Goal: Navigation & Orientation: Find specific page/section

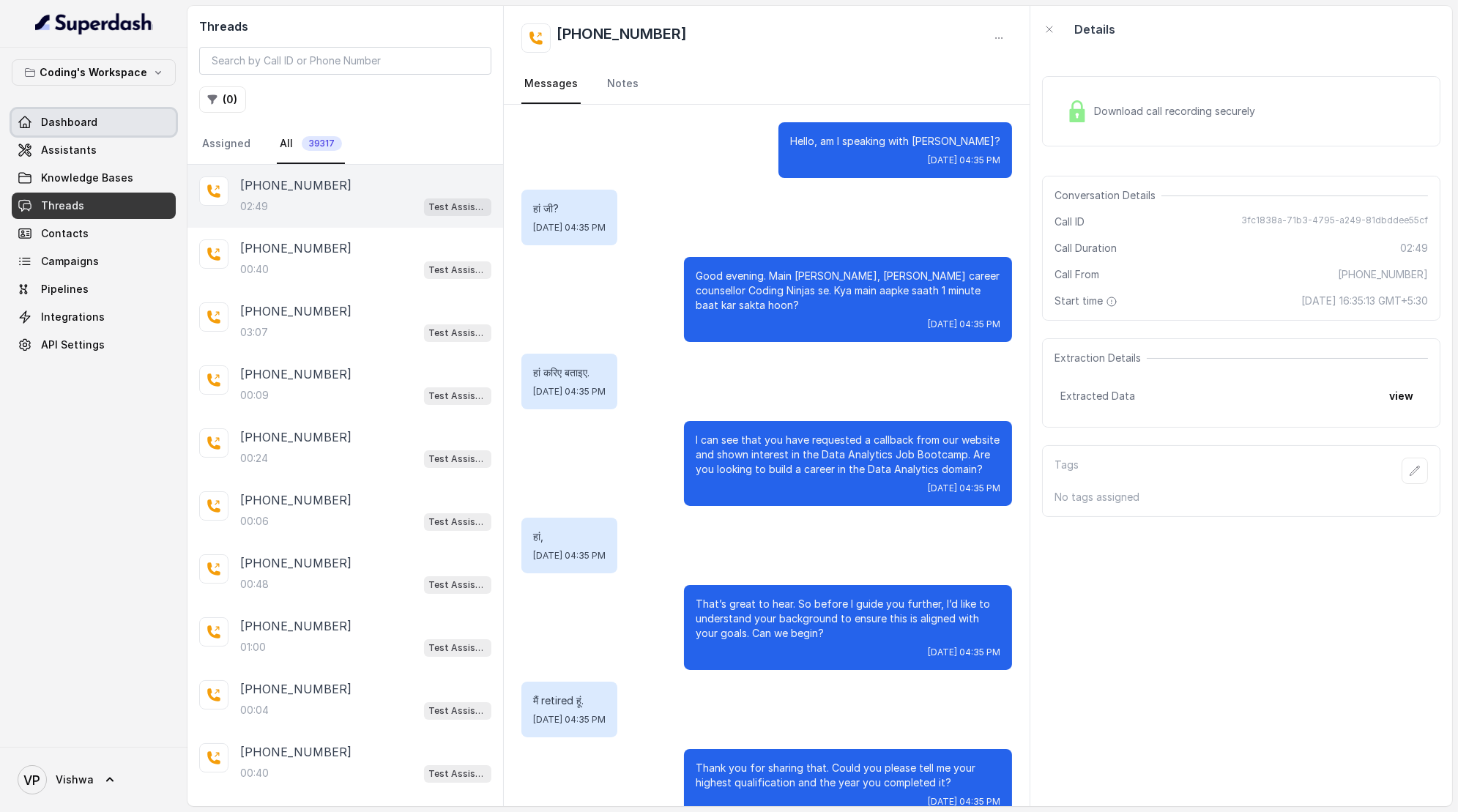
scroll to position [1535, 0]
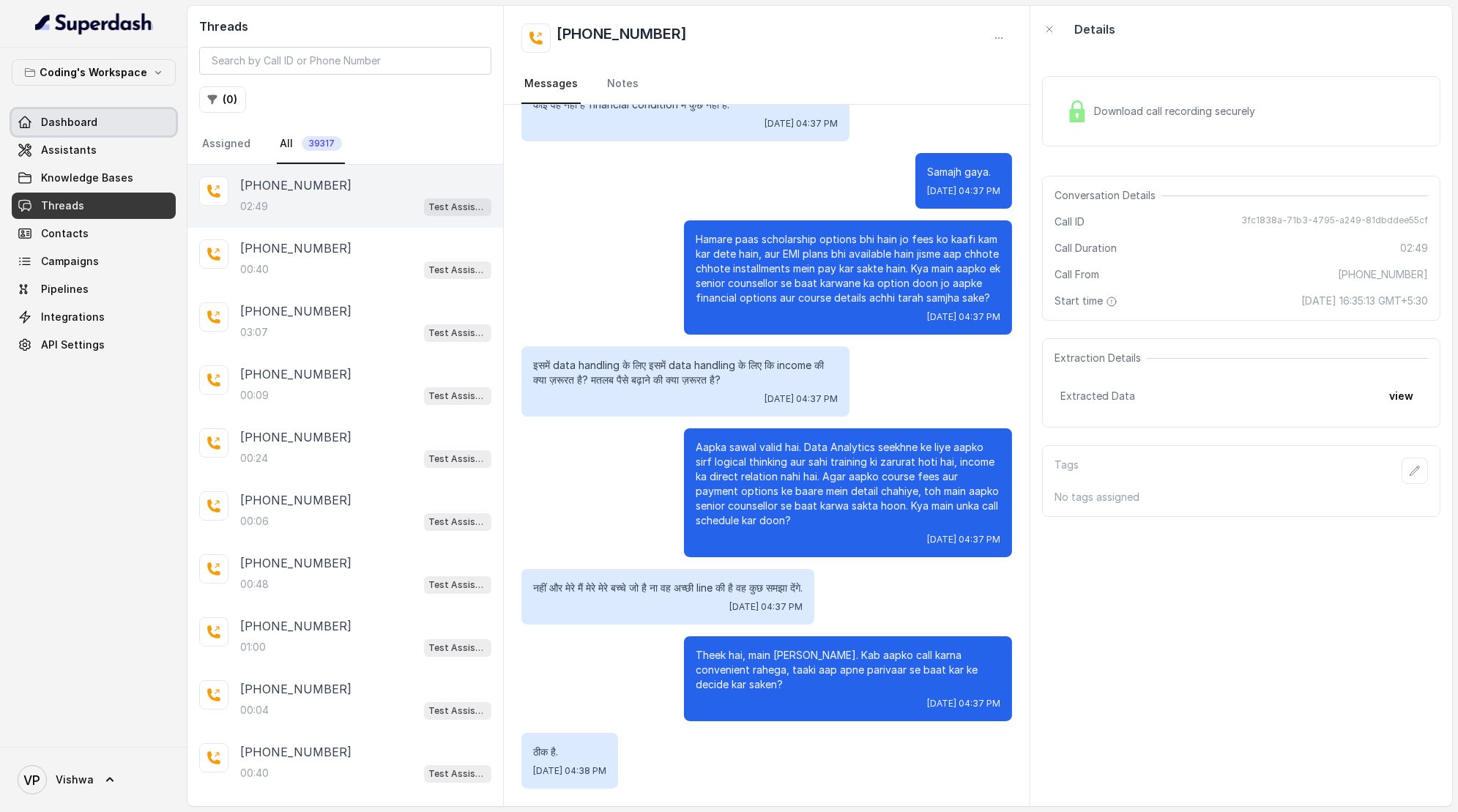
click at [60, 119] on span "Dashboard" at bounding box center [69, 122] width 56 height 15
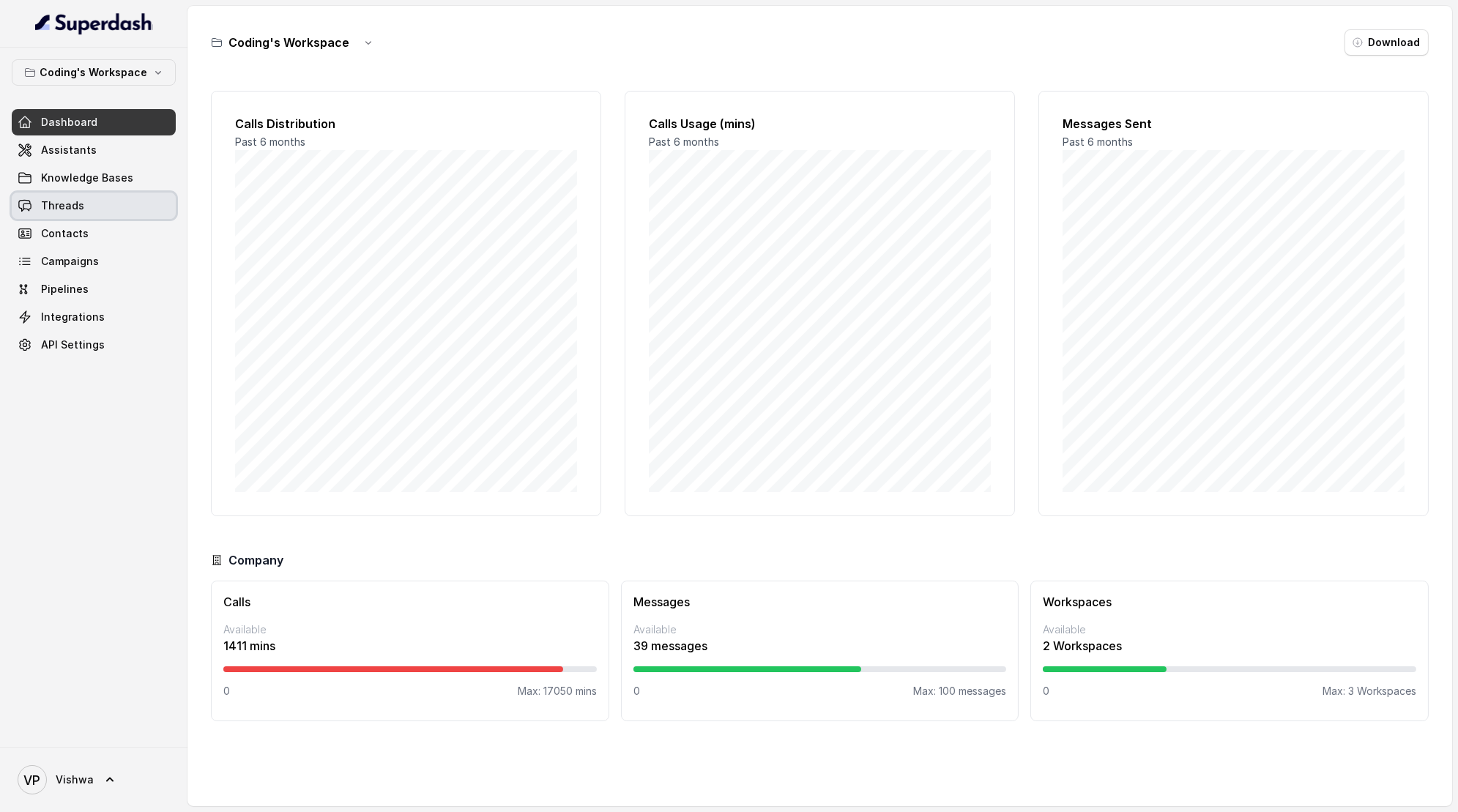
click at [76, 207] on span "Threads" at bounding box center [63, 206] width 44 height 15
